Goal: Task Accomplishment & Management: Use online tool/utility

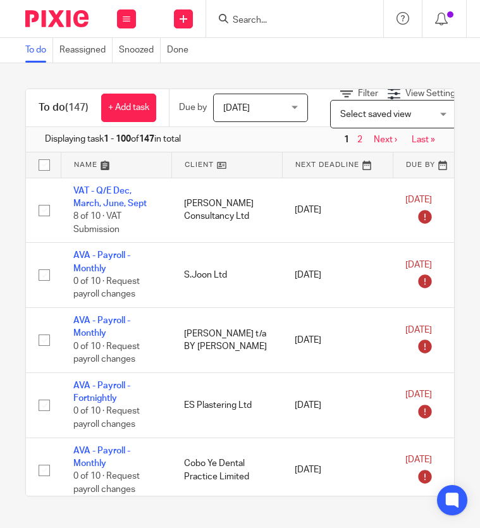
click at [248, 21] on input "Search" at bounding box center [288, 20] width 114 height 11
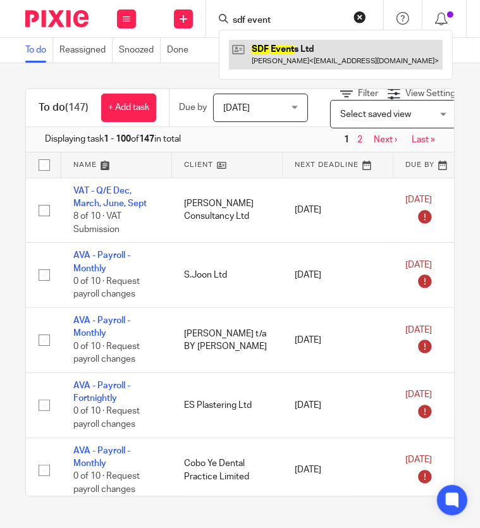
type input "sdf event"
click at [277, 53] on link at bounding box center [336, 54] width 214 height 29
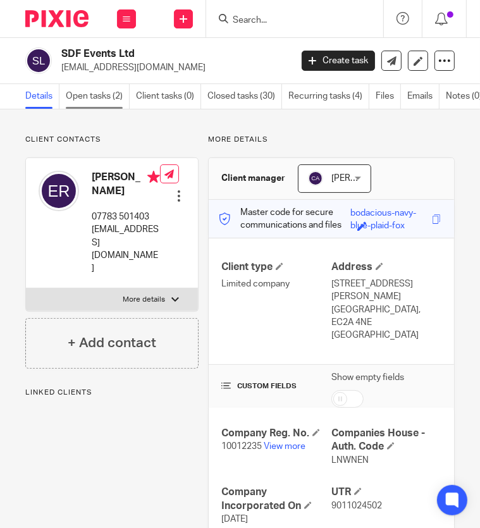
click at [92, 95] on link "Open tasks (2)" at bounding box center [98, 96] width 64 height 25
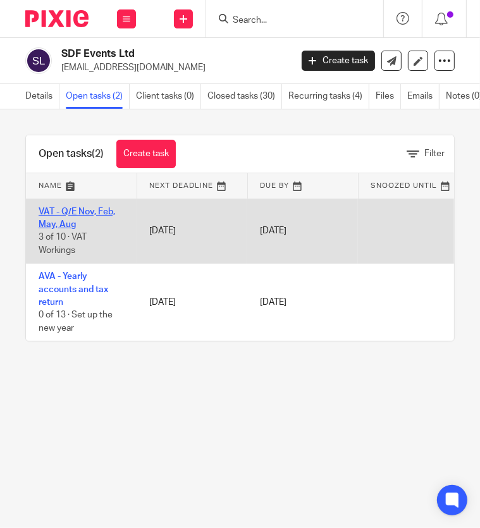
click at [58, 221] on link "VAT - Q/E Nov, Feb, May, Aug" at bounding box center [77, 217] width 76 height 21
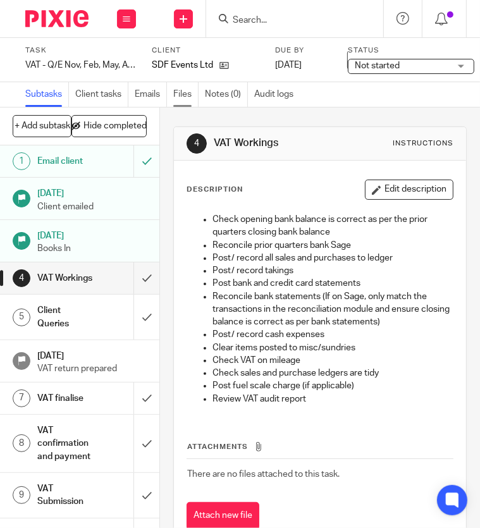
click at [180, 96] on link "Files" at bounding box center [185, 94] width 25 height 25
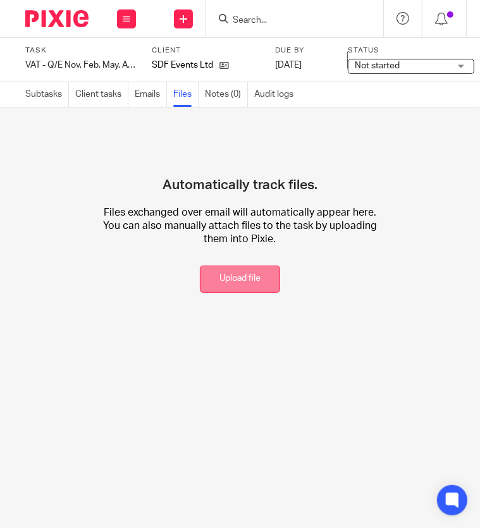
click at [233, 272] on button "Upload file" at bounding box center [240, 278] width 80 height 27
